Goal: Information Seeking & Learning: Check status

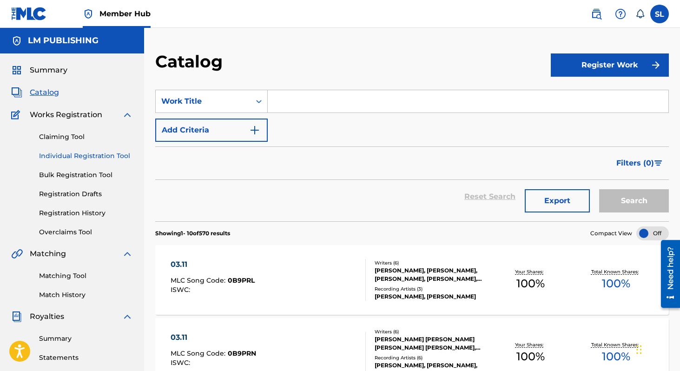
click at [75, 158] on link "Individual Registration Tool" at bounding box center [86, 156] width 94 height 10
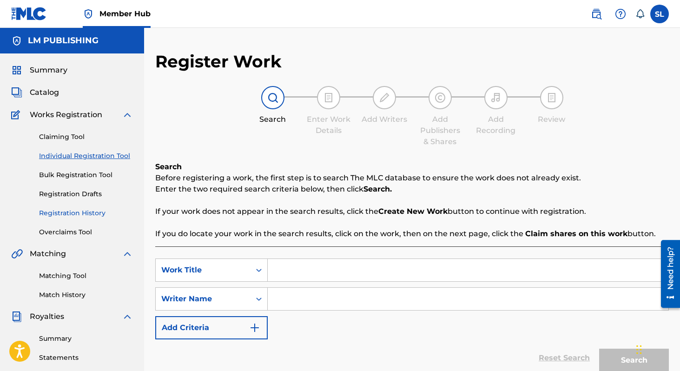
click at [76, 216] on link "Registration History" at bounding box center [86, 213] width 94 height 10
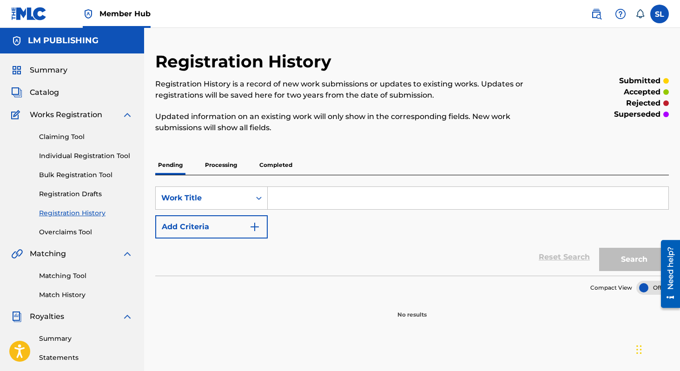
click at [294, 196] on input "Search Form" at bounding box center [468, 198] width 401 height 22
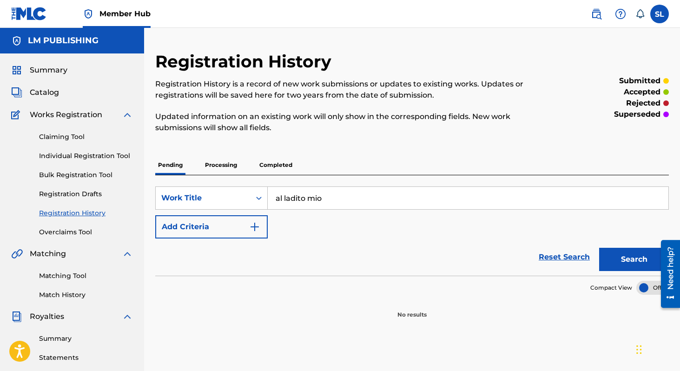
type input "al ladito mio"
click at [599, 248] on button "Search" at bounding box center [634, 259] width 70 height 23
click at [230, 167] on p "Processing" at bounding box center [221, 165] width 38 height 20
click at [274, 166] on p "Completed" at bounding box center [275, 165] width 39 height 20
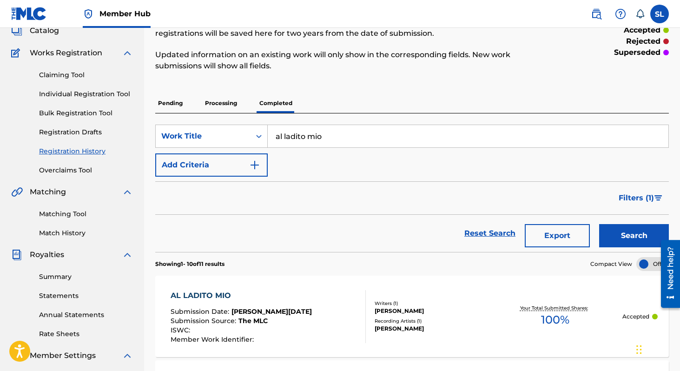
scroll to position [83, 0]
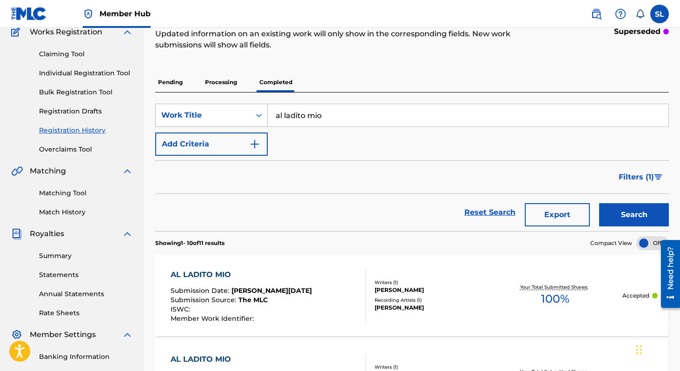
drag, startPoint x: 333, startPoint y: 114, endPoint x: 260, endPoint y: 115, distance: 73.4
click at [260, 115] on div "SearchWithCriteriaff16f864-4d87-43b0-b82f-fc1a6424aad3 Work Title al ladito mio" at bounding box center [411, 115] width 513 height 23
type input "lo que tenga que doler"
click at [599, 203] on button "Search" at bounding box center [634, 214] width 70 height 23
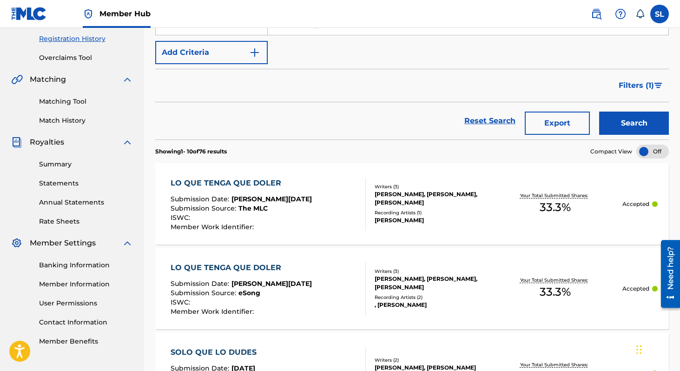
scroll to position [168, 0]
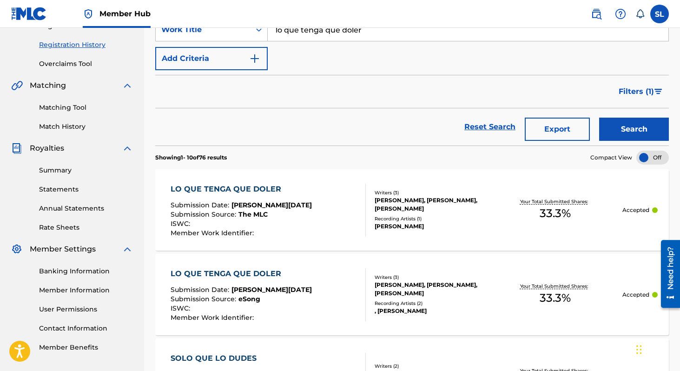
click at [258, 188] on div "LO QUE TENGA QUE DOLER" at bounding box center [241, 189] width 141 height 11
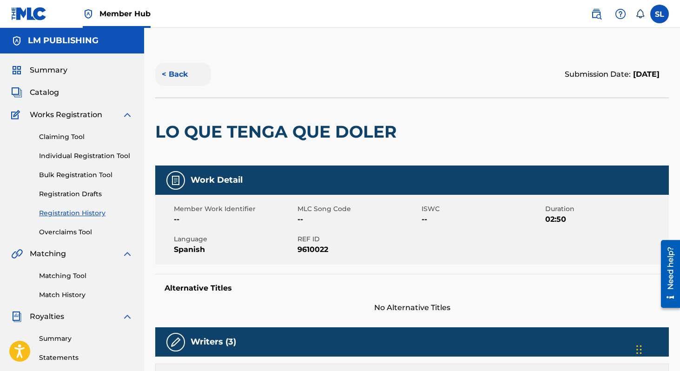
click at [166, 73] on button "< Back" at bounding box center [183, 74] width 56 height 23
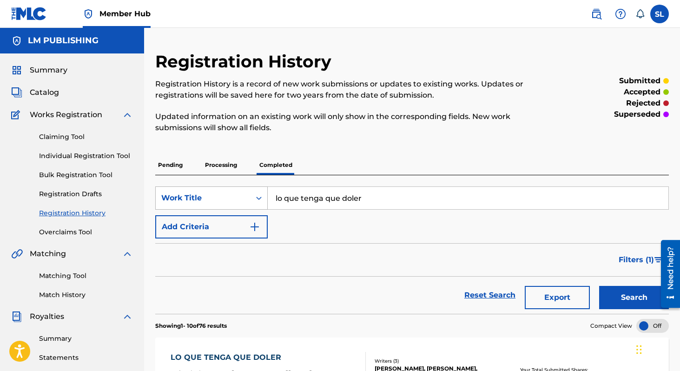
drag, startPoint x: 370, startPoint y: 198, endPoint x: 210, endPoint y: 197, distance: 160.8
click at [210, 197] on div "SearchWithCriteriaff16f864-4d87-43b0-b82f-fc1a6424aad3 Work Title lo que tenga …" at bounding box center [411, 197] width 513 height 23
click at [599, 286] on button "Search" at bounding box center [634, 297] width 70 height 23
drag, startPoint x: 312, startPoint y: 201, endPoint x: 222, endPoint y: 199, distance: 90.1
click at [222, 199] on div "SearchWithCriteriaff16f864-4d87-43b0-b82f-fc1a6424aad3 Work Title obvio" at bounding box center [411, 197] width 513 height 23
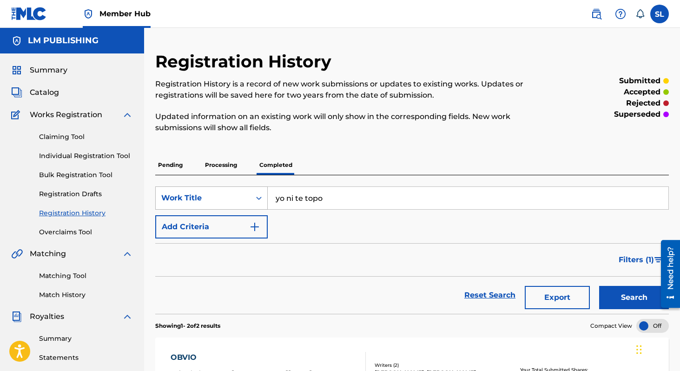
click at [599, 286] on button "Search" at bounding box center [634, 297] width 70 height 23
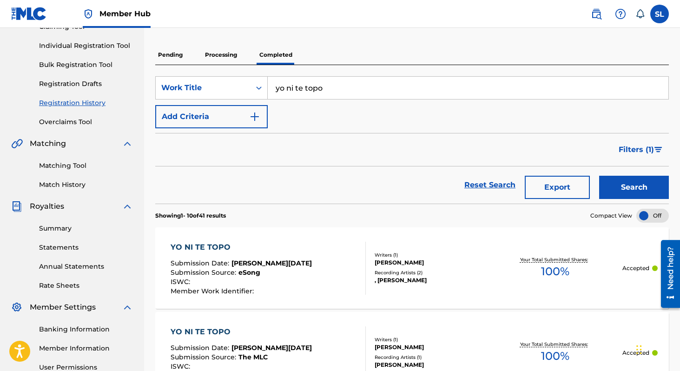
scroll to position [122, 0]
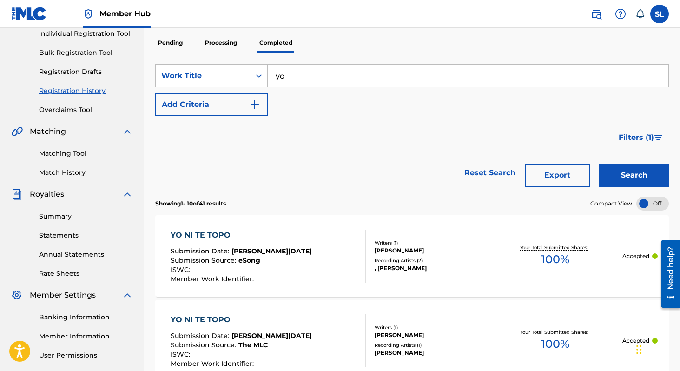
type input "y"
type input "de nada"
click at [599, 164] on button "Search" at bounding box center [634, 175] width 70 height 23
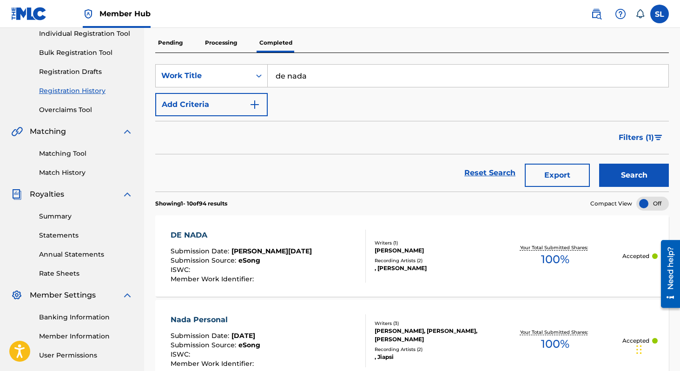
scroll to position [0, 0]
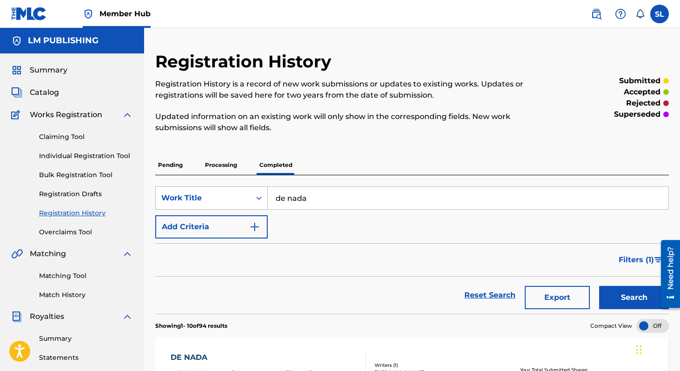
drag, startPoint x: 305, startPoint y: 198, endPoint x: 255, endPoint y: 198, distance: 50.2
click at [256, 198] on div "SearchWithCriteriaff16f864-4d87-43b0-b82f-fc1a6424aad3 Work Title de nada" at bounding box center [411, 197] width 513 height 23
type input "mamacita"
click at [599, 286] on button "Search" at bounding box center [634, 297] width 70 height 23
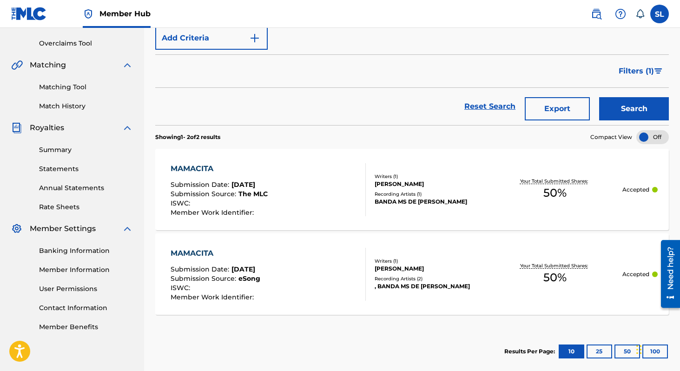
scroll to position [190, 0]
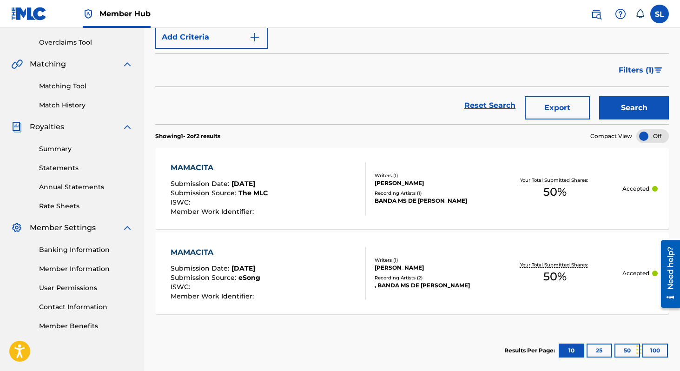
click at [193, 170] on div "MAMACITA" at bounding box center [219, 167] width 97 height 11
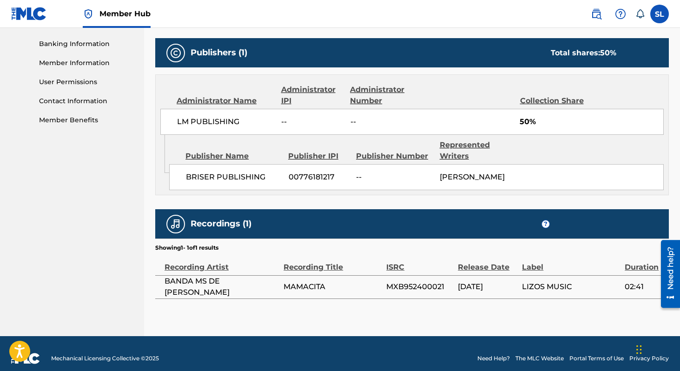
scroll to position [415, 0]
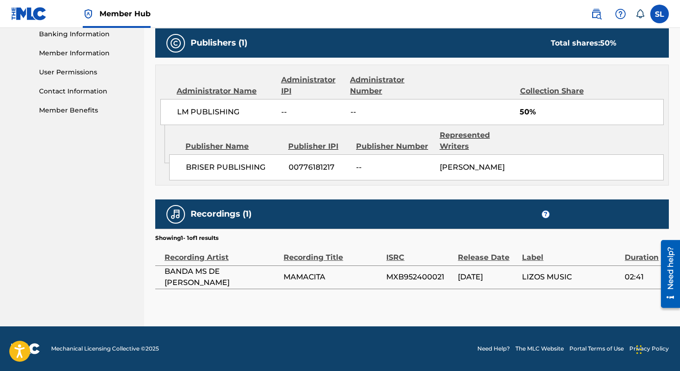
click at [296, 281] on span "MAMACITA" at bounding box center [332, 276] width 98 height 11
drag, startPoint x: 233, startPoint y: 276, endPoint x: 205, endPoint y: 281, distance: 28.0
click at [210, 281] on span "BANDA MS DE [PERSON_NAME]" at bounding box center [221, 277] width 114 height 22
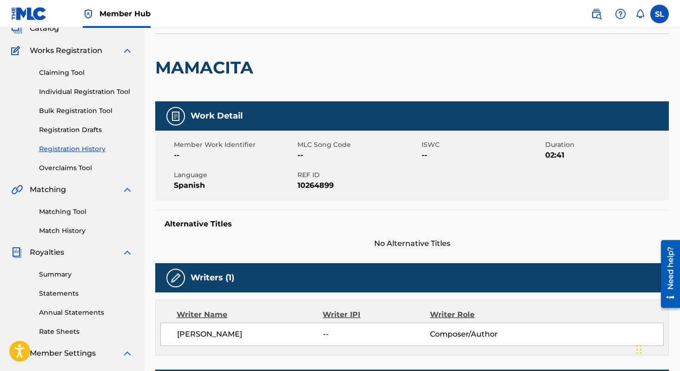
scroll to position [64, 0]
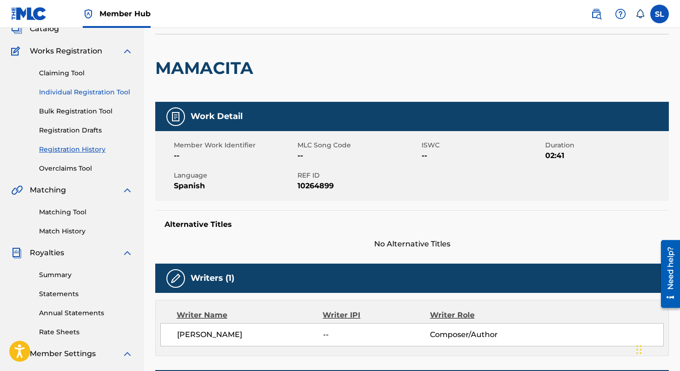
click at [95, 94] on link "Individual Registration Tool" at bounding box center [86, 92] width 94 height 10
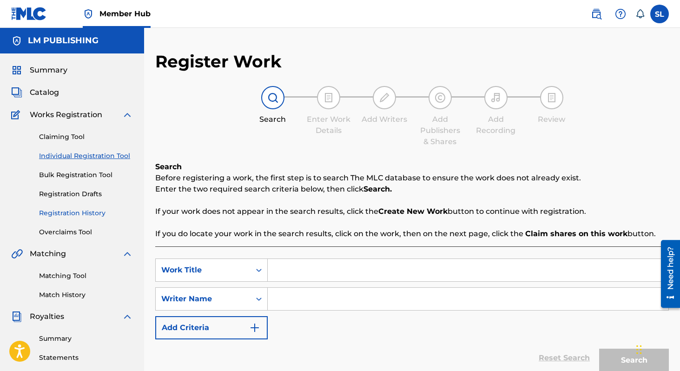
click at [84, 217] on link "Registration History" at bounding box center [86, 213] width 94 height 10
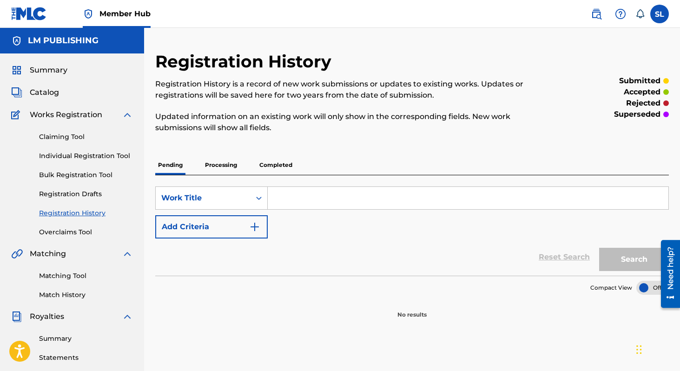
click at [283, 199] on input "Search Form" at bounding box center [468, 198] width 401 height 22
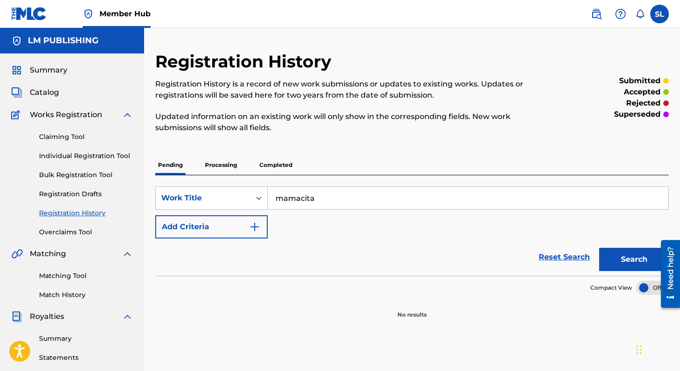
type input "mamacita"
click at [599, 248] on button "Search" at bounding box center [634, 259] width 70 height 23
click at [273, 159] on p "Completed" at bounding box center [275, 165] width 39 height 20
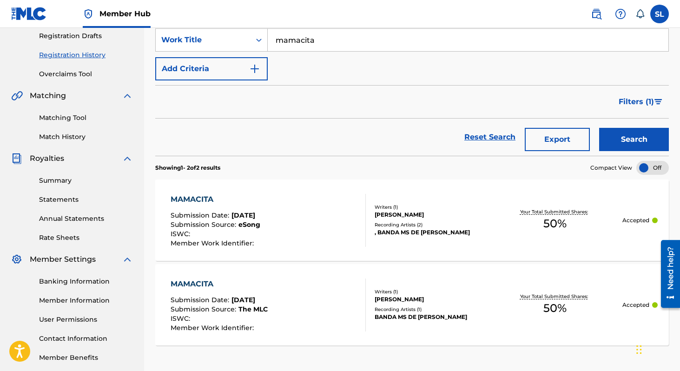
scroll to position [159, 0]
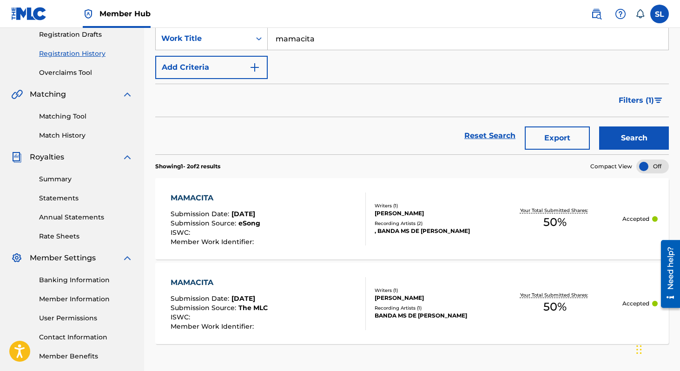
click at [381, 215] on div "[PERSON_NAME]" at bounding box center [430, 213] width 113 height 8
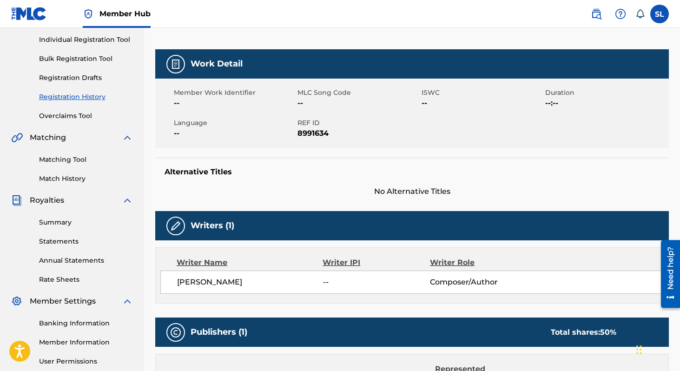
scroll to position [126, 0]
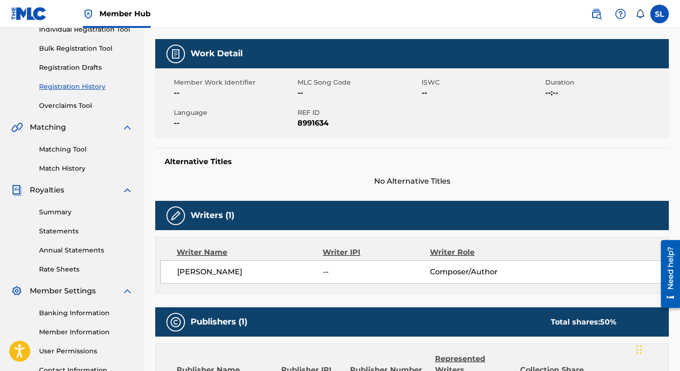
click at [201, 213] on h5 "Writers (1)" at bounding box center [212, 215] width 44 height 11
click at [182, 213] on div at bounding box center [175, 215] width 19 height 19
click at [182, 212] on div at bounding box center [175, 215] width 19 height 19
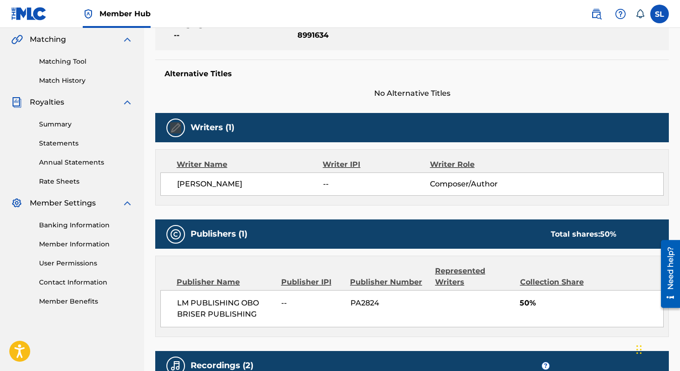
scroll to position [215, 0]
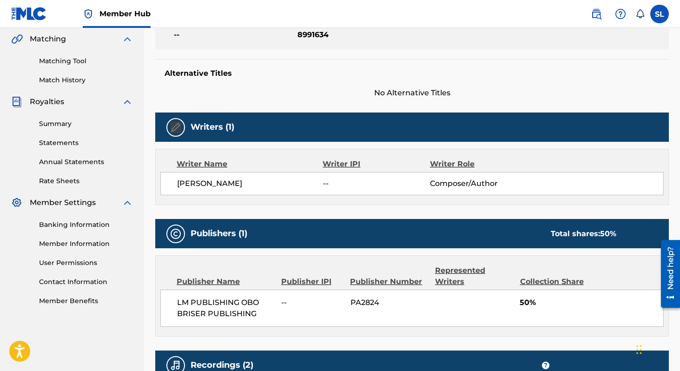
click at [177, 229] on img at bounding box center [175, 233] width 11 height 11
click at [234, 234] on h5 "Publishers (1)" at bounding box center [218, 233] width 57 height 11
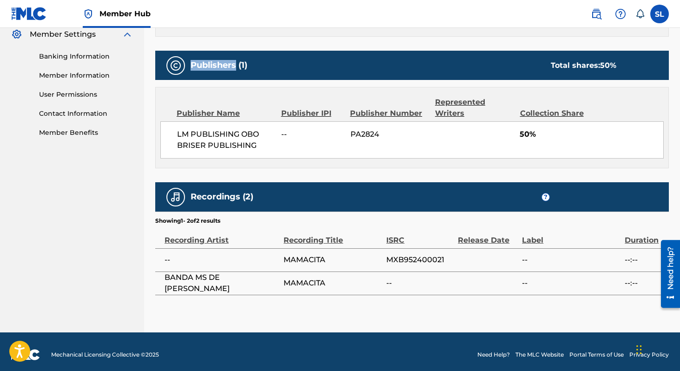
scroll to position [388, 0]
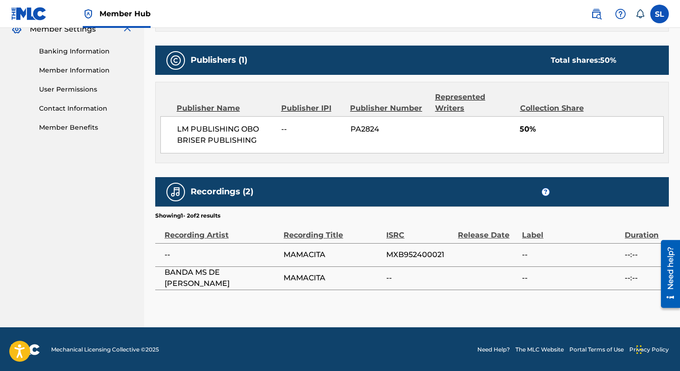
click at [422, 244] on td "MXB952400021" at bounding box center [422, 254] width 72 height 23
click at [561, 235] on div "Label" at bounding box center [571, 230] width 98 height 21
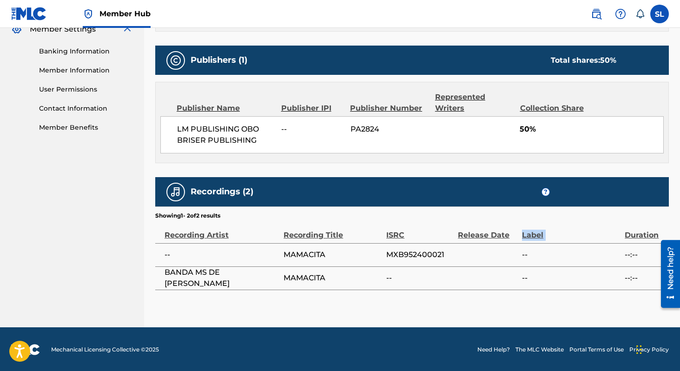
click at [561, 235] on div "Label" at bounding box center [571, 230] width 98 height 21
click at [522, 282] on span "--" at bounding box center [571, 277] width 98 height 11
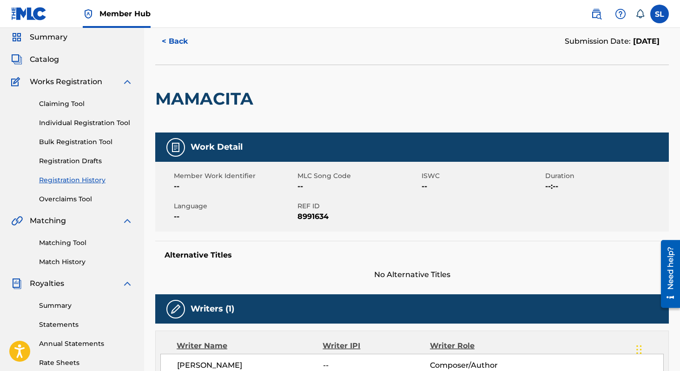
scroll to position [11, 0]
